Goal: Information Seeking & Learning: Learn about a topic

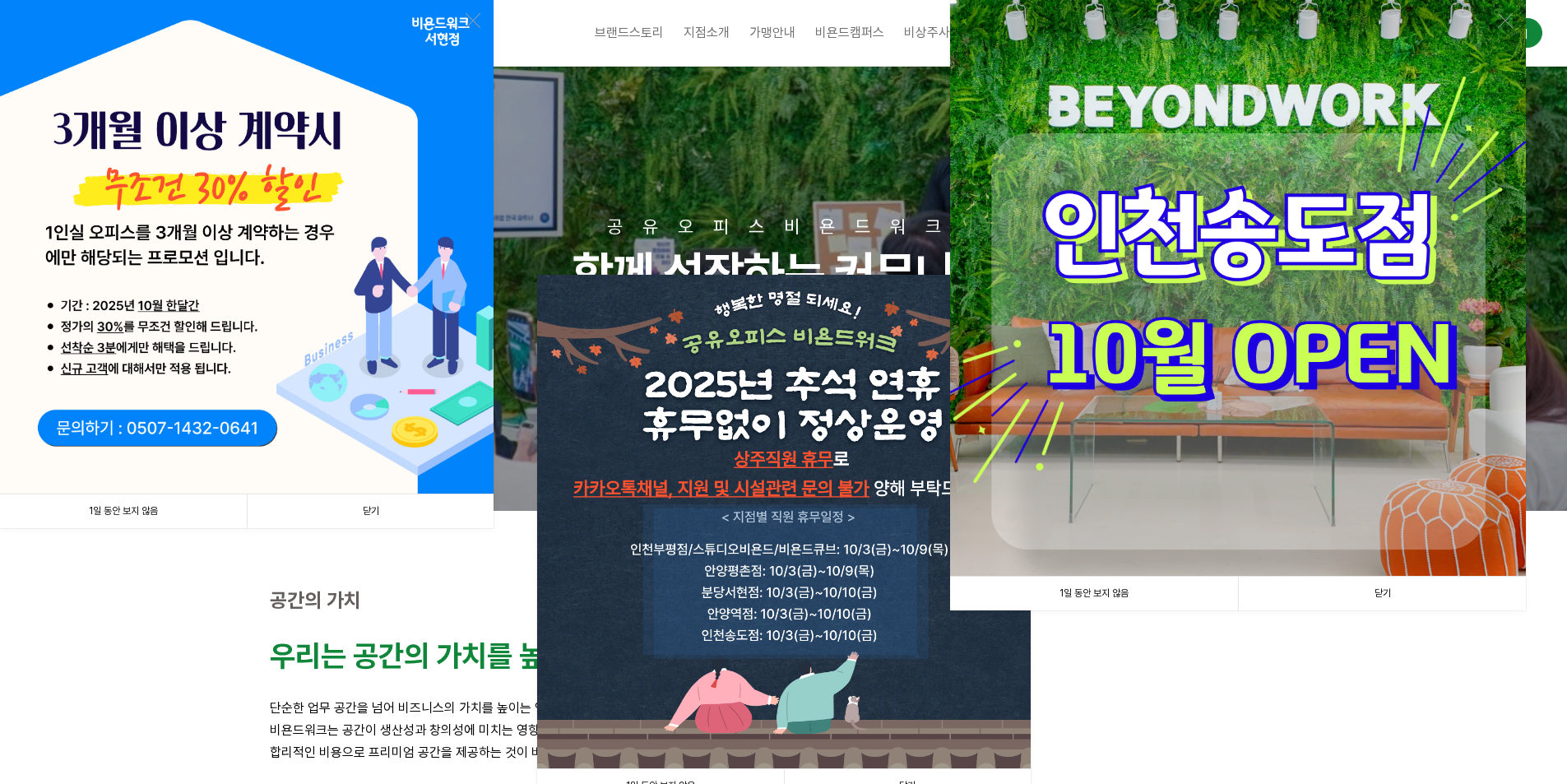
click at [1143, 468] on img at bounding box center [1239, 288] width 576 height 576
click at [1095, 591] on link "1일 동안 보지 않음" at bounding box center [1094, 593] width 288 height 34
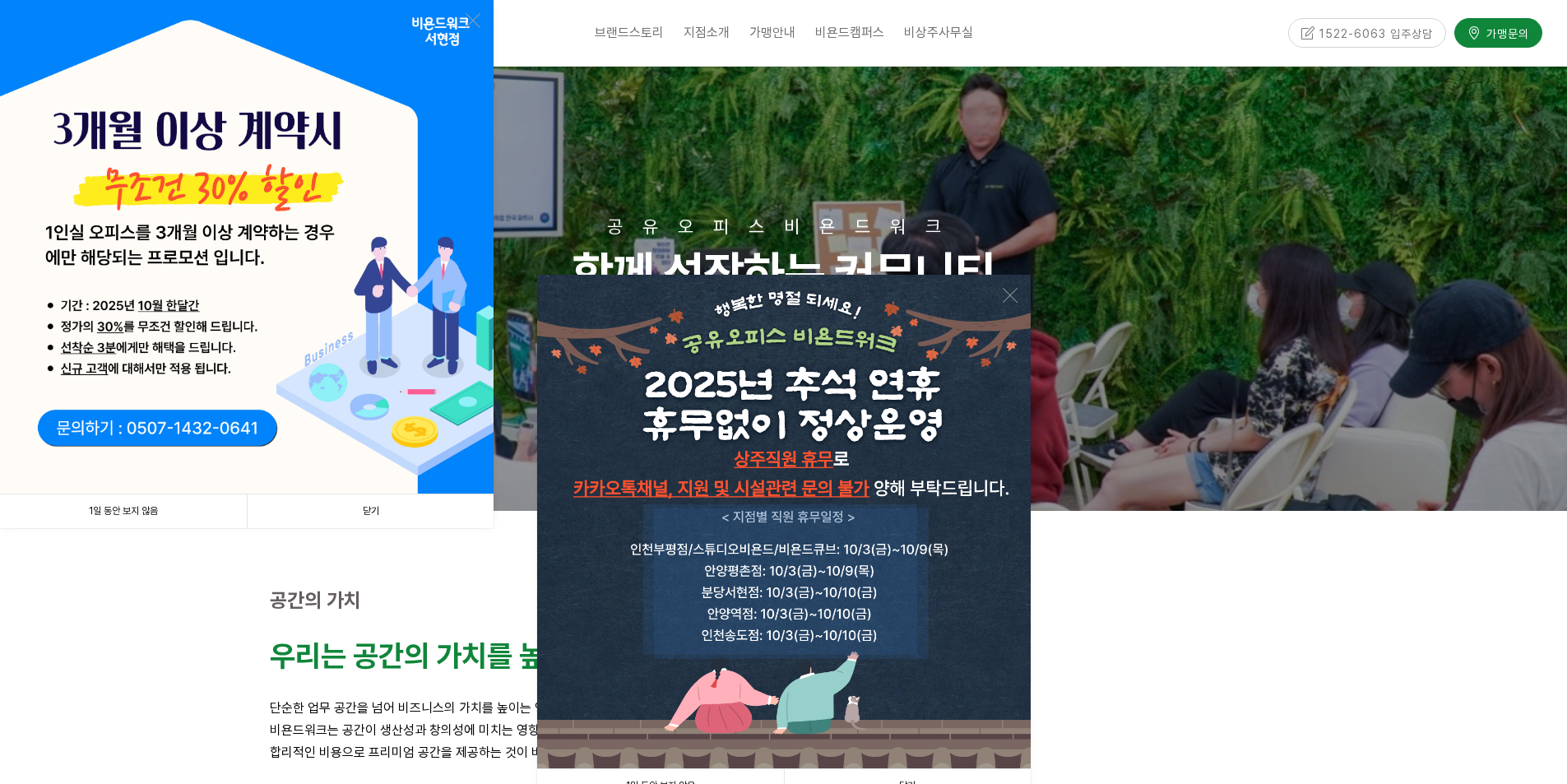
scroll to position [247, 0]
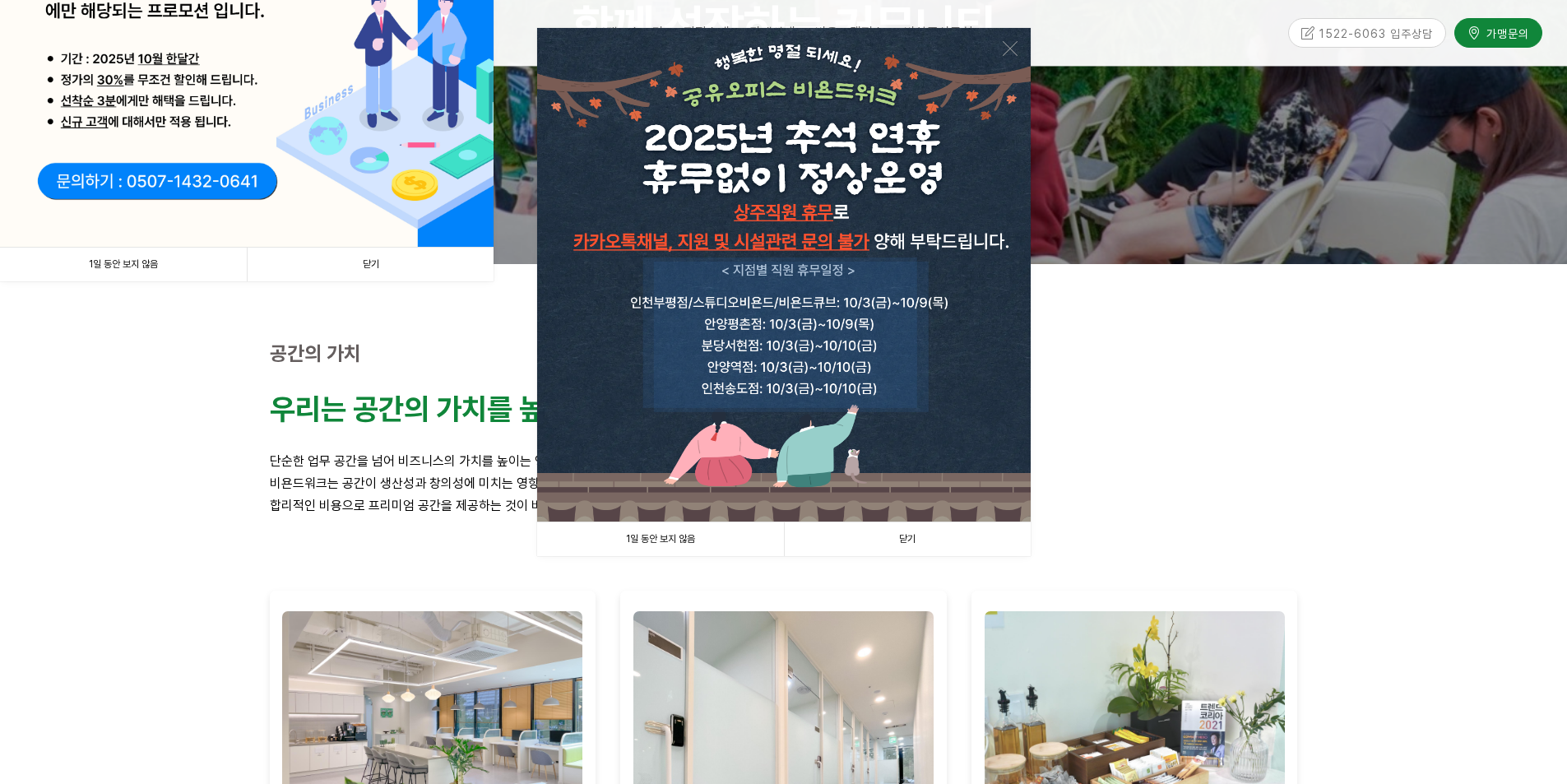
click at [700, 539] on link "1일 동안 보지 않음" at bounding box center [661, 539] width 247 height 34
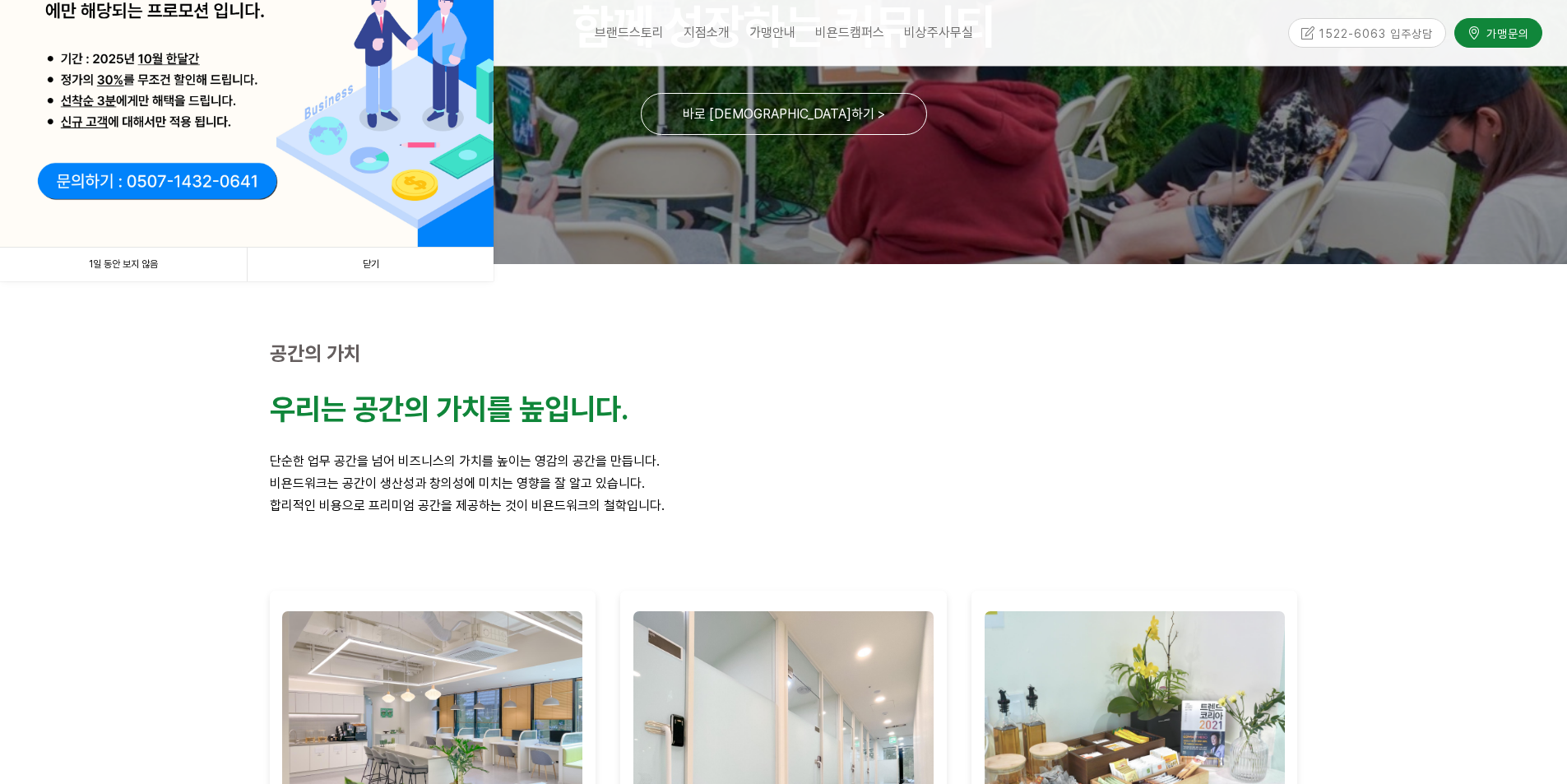
click at [110, 265] on link "1일 동안 보지 않음" at bounding box center [123, 264] width 247 height 34
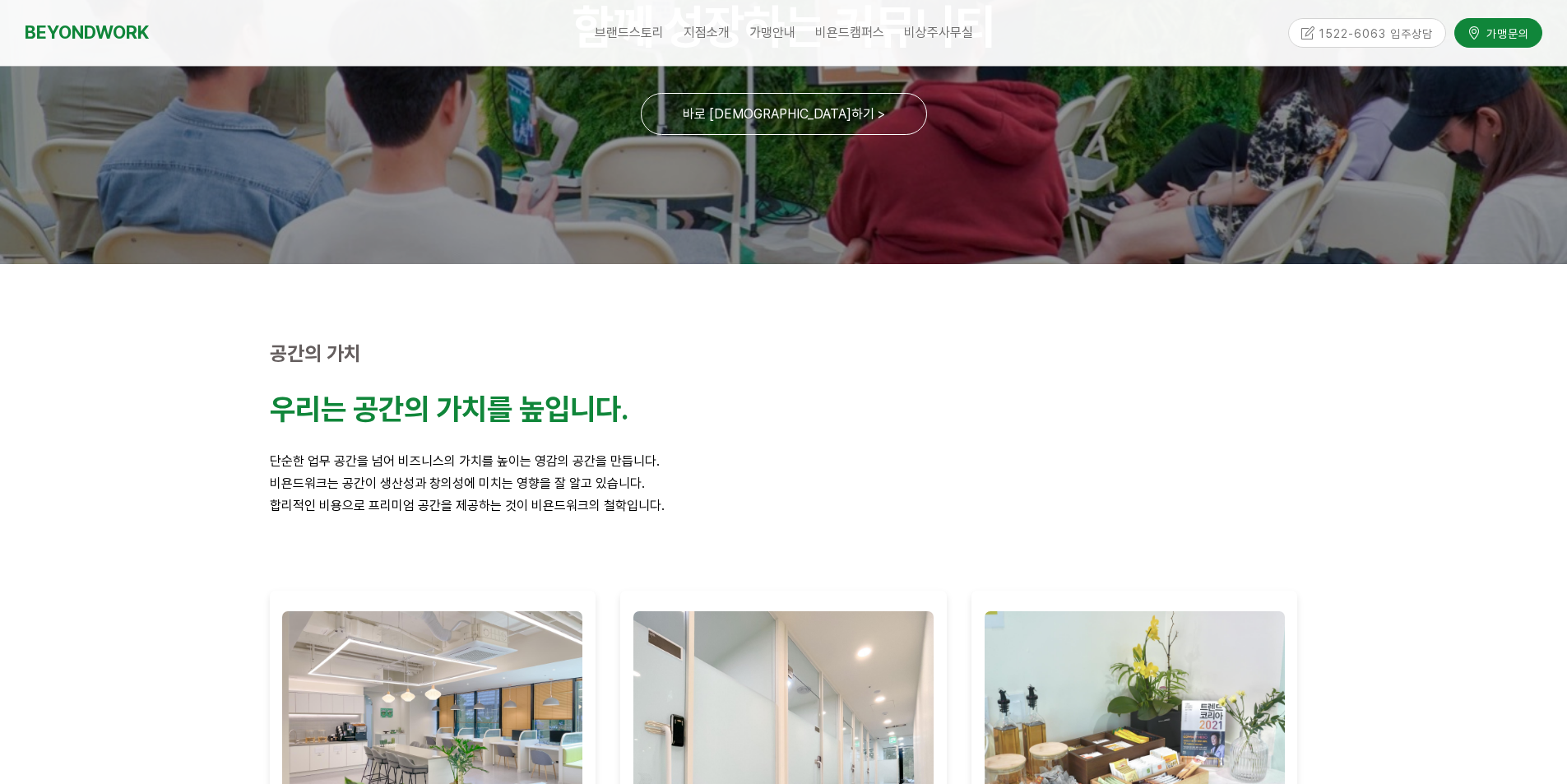
scroll to position [0, 0]
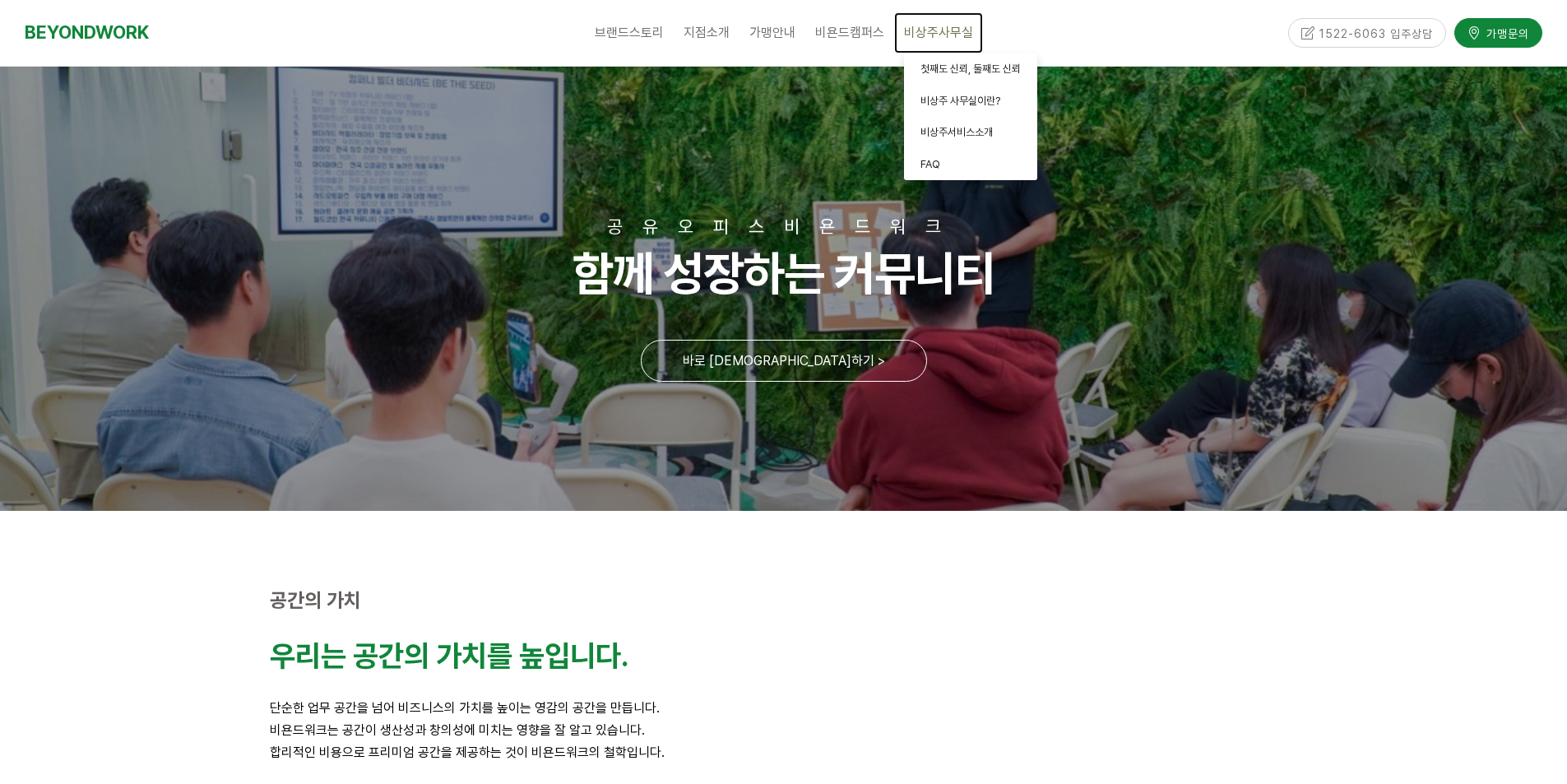
click at [933, 27] on span "비상주사무실" at bounding box center [939, 32] width 69 height 16
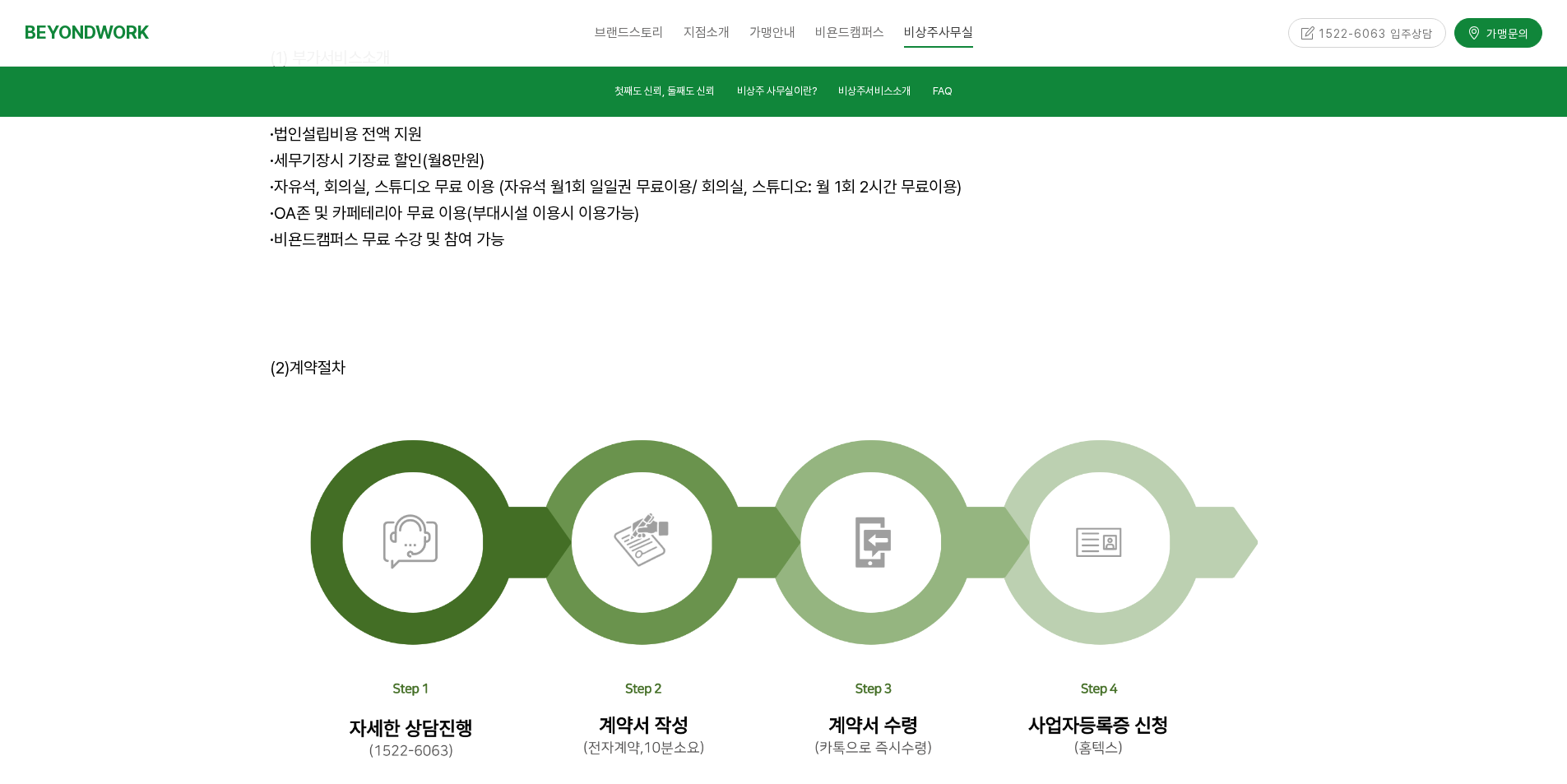
scroll to position [5561, 0]
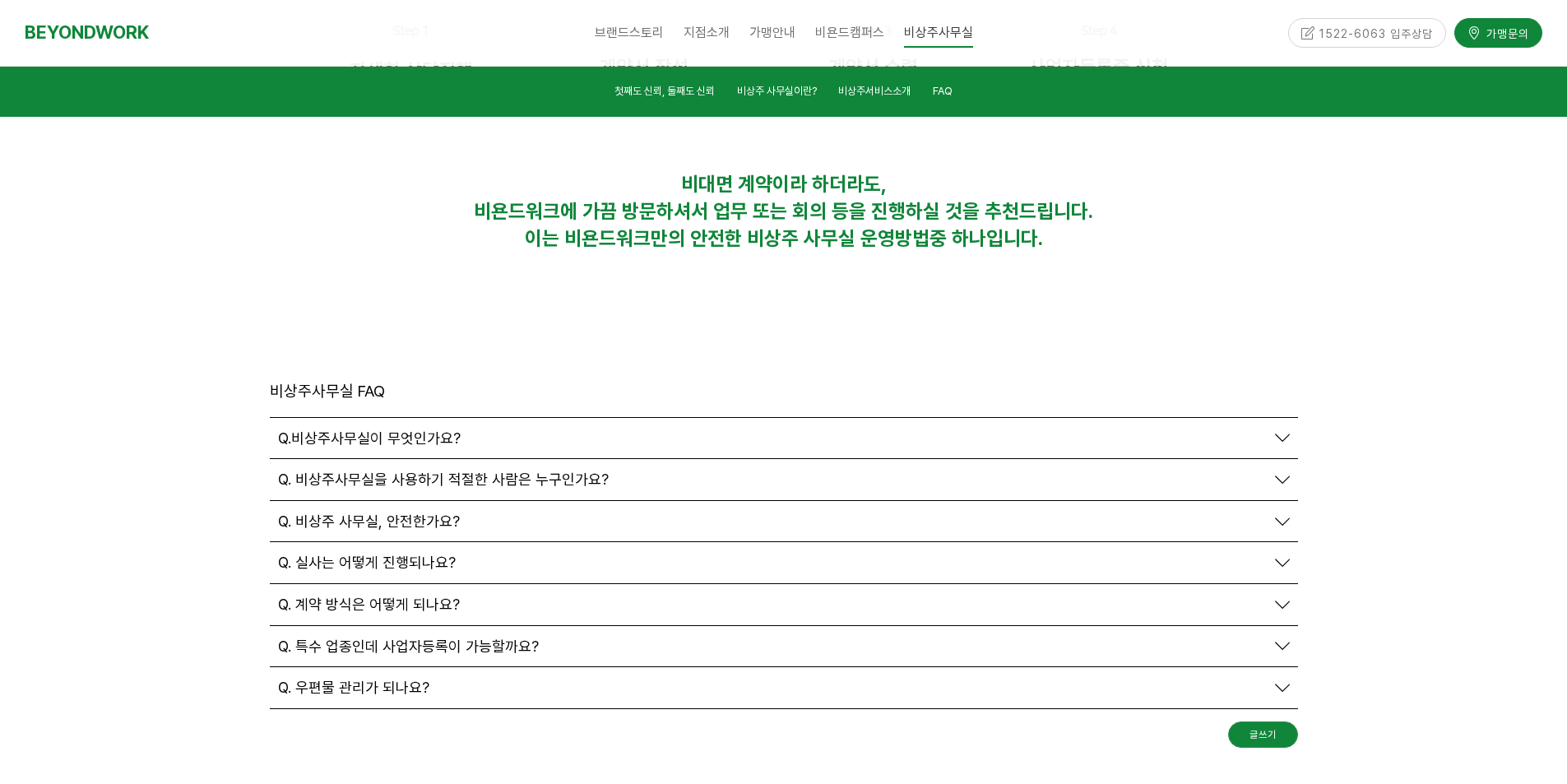
click at [350, 678] on span "Q. 우편물 관리가 되나요?" at bounding box center [354, 687] width 151 height 18
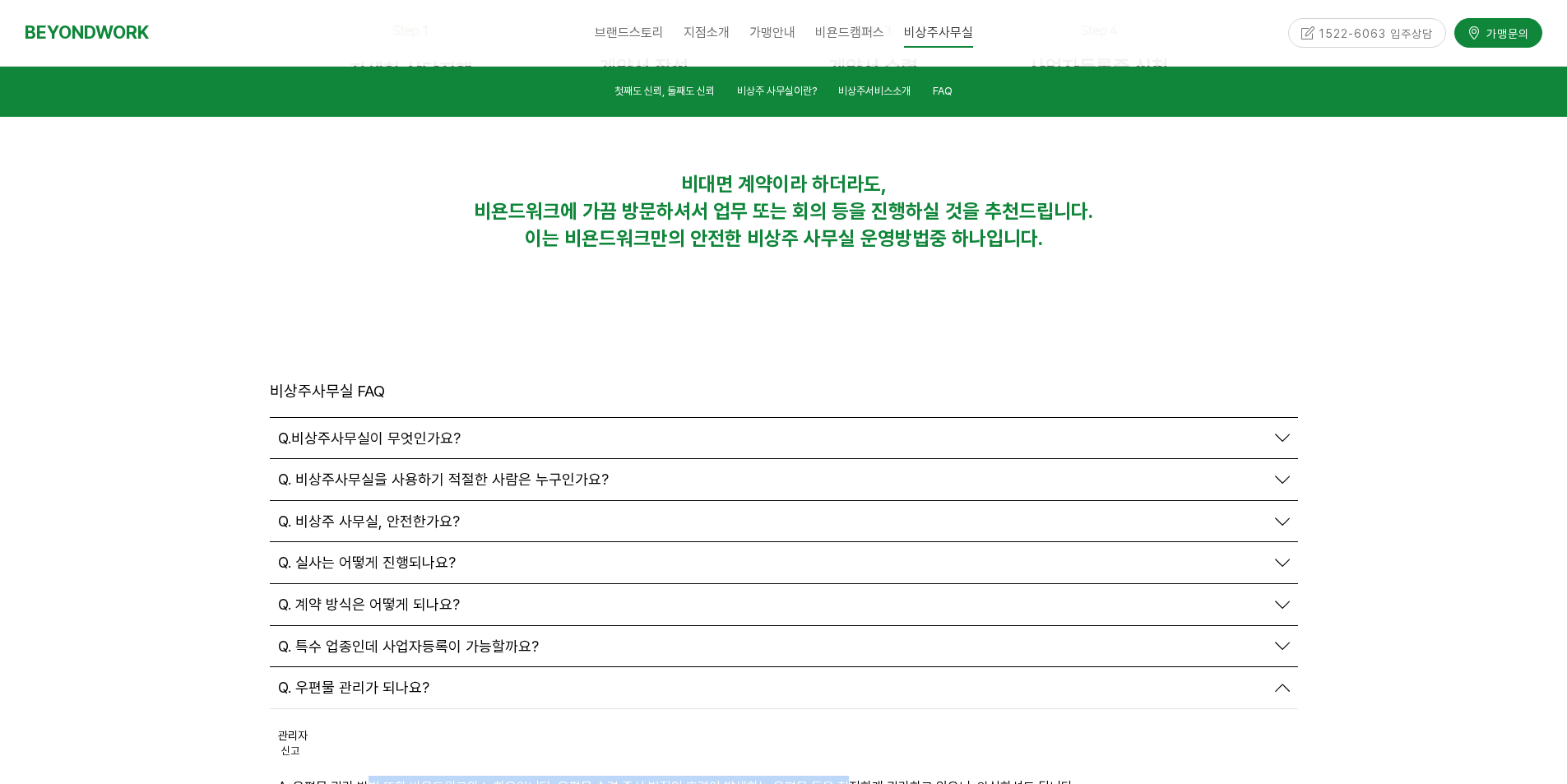
drag, startPoint x: 371, startPoint y: 610, endPoint x: 886, endPoint y: 610, distance: 515.0
click at [864, 776] on p "A. 우편물 관리 방법 또한 비욘드워크의 노하우입니다. 우편물 수령 즉시 법적인 효력이 발생하는 우편물 등을 철저하게 관리하고 있으니, 안심하…" at bounding box center [784, 787] width 1012 height 22
click at [915, 776] on p "A. 우편물 관리 방법 또한 비욘드워크의 노하우입니다. 우편물 수령 즉시 법적인 효력이 발생하는 우편물 등을 철저하게 관리하고 있으니, 안심하…" at bounding box center [784, 787] width 1012 height 22
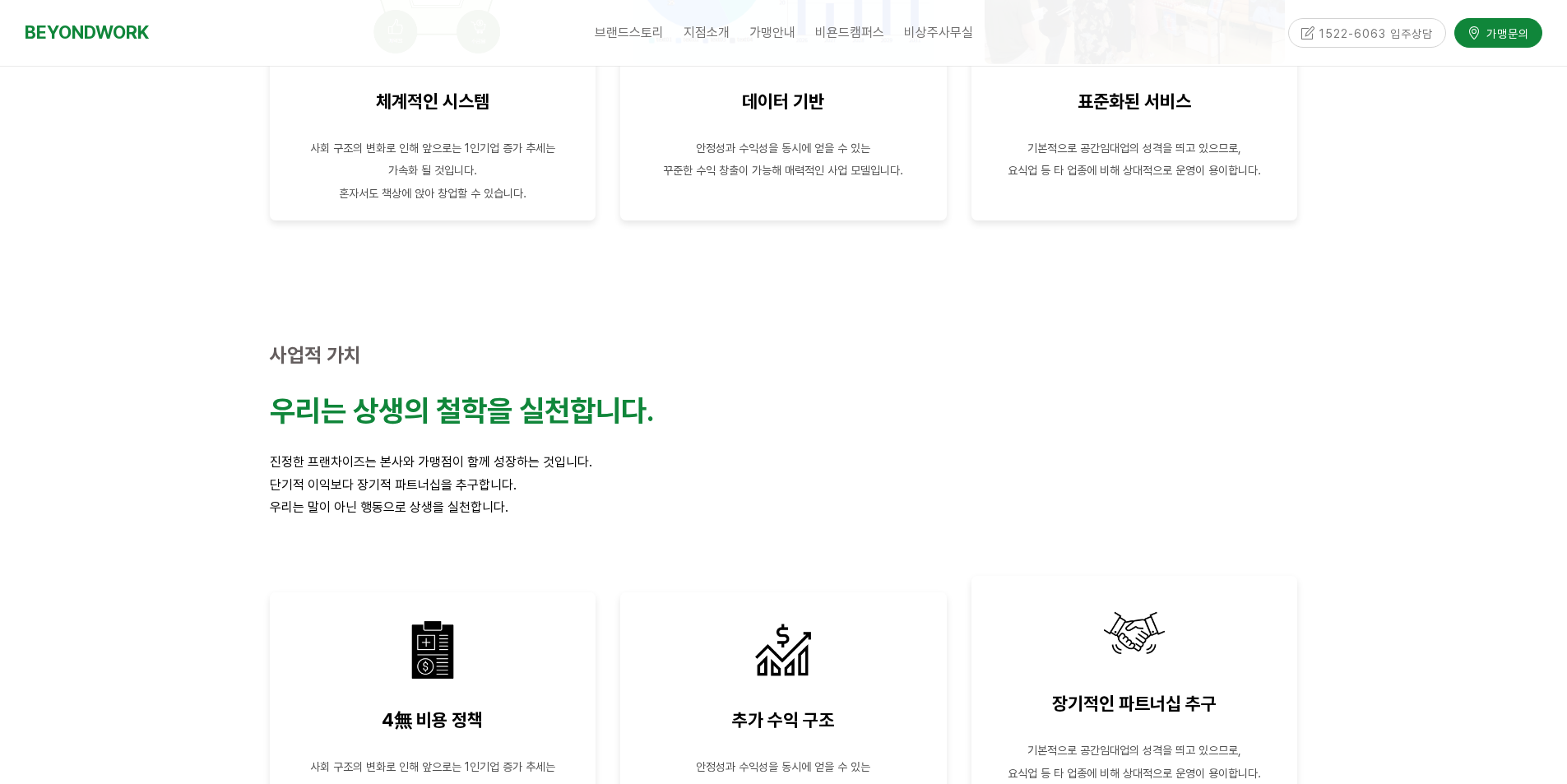
scroll to position [3043, 0]
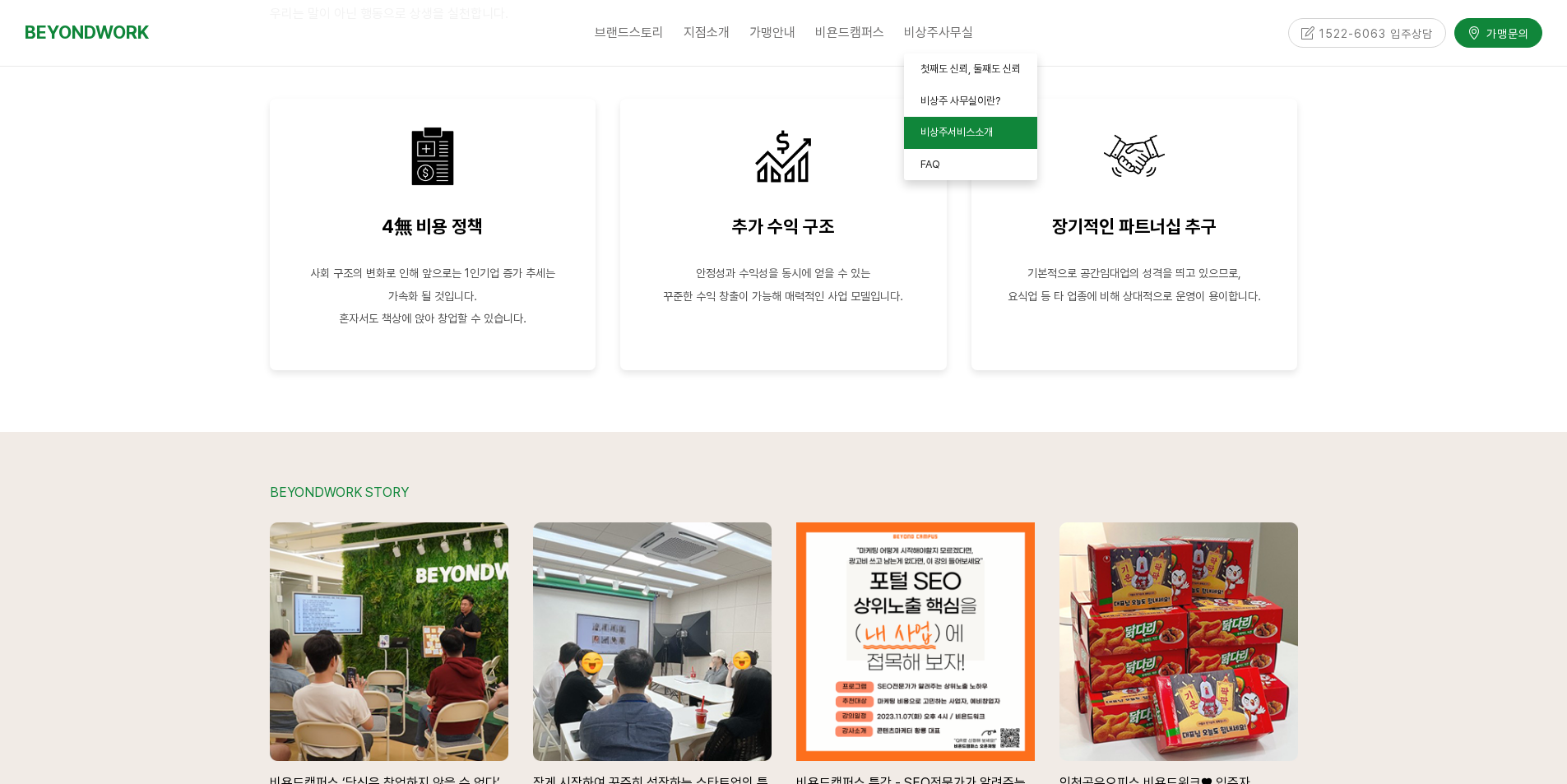
click at [972, 129] on span "비상주서비스소개" at bounding box center [956, 132] width 72 height 13
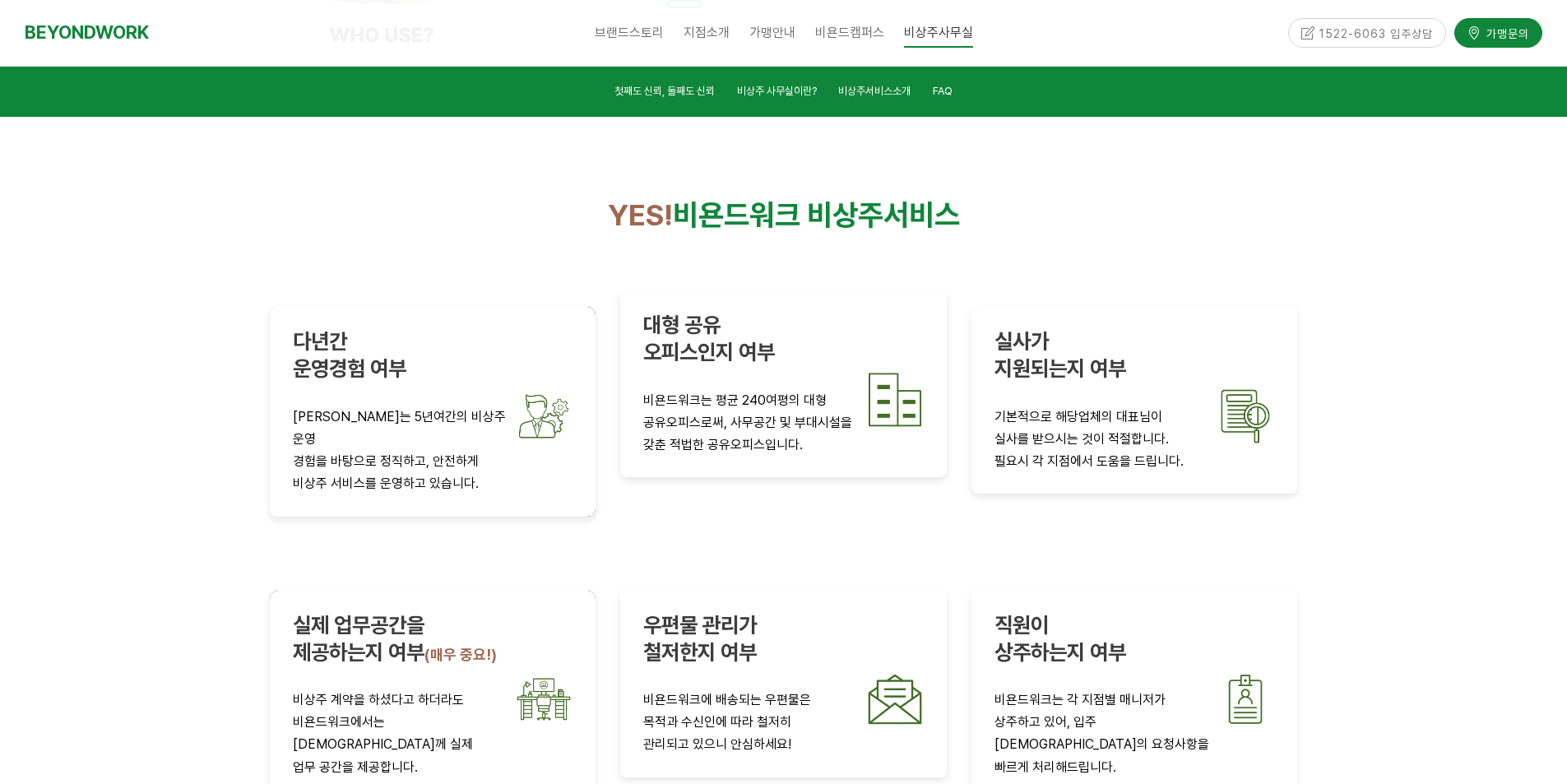
scroll to position [2836, 0]
